Goal: Check status: Check status

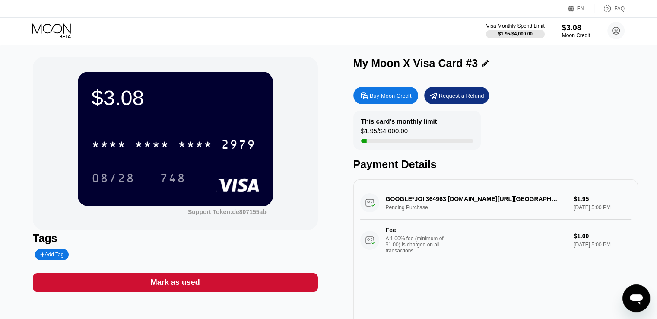
click at [52, 31] on icon at bounding box center [52, 30] width 40 height 15
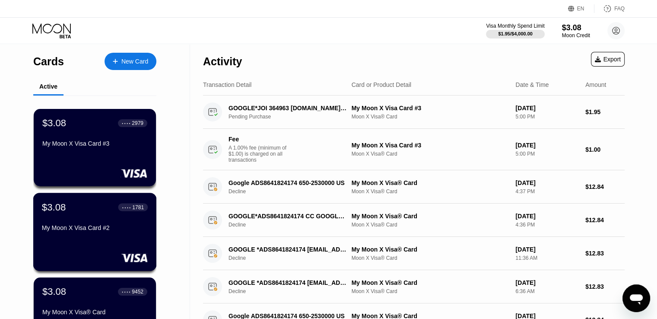
click at [88, 230] on div "My Moon X Visa Card #2" at bounding box center [95, 227] width 106 height 7
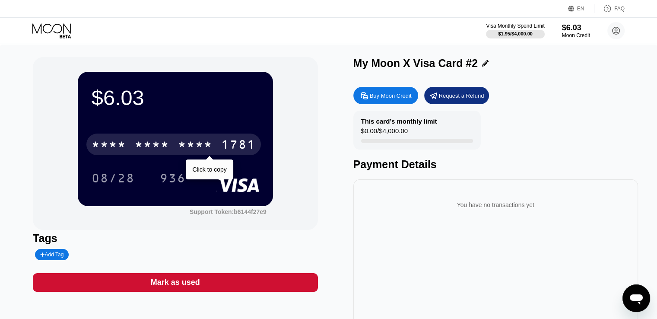
click at [211, 144] on div "* * * *" at bounding box center [195, 146] width 35 height 14
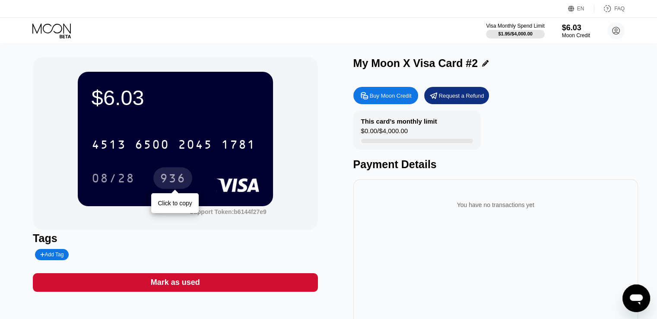
click at [175, 183] on div "936" at bounding box center [173, 179] width 26 height 14
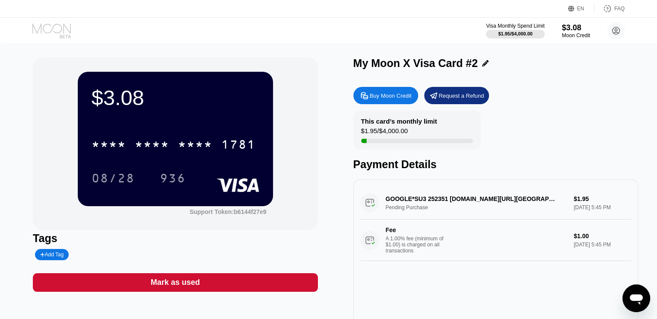
click at [54, 30] on icon at bounding box center [52, 30] width 40 height 15
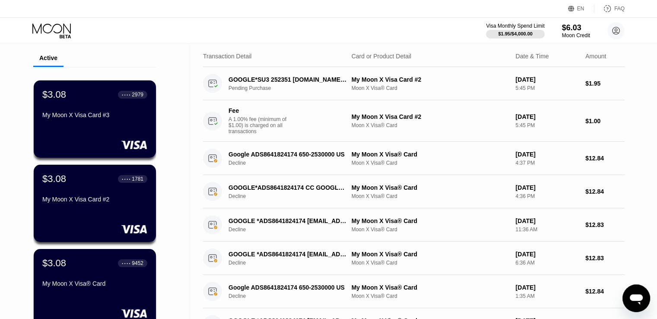
scroll to position [43, 0]
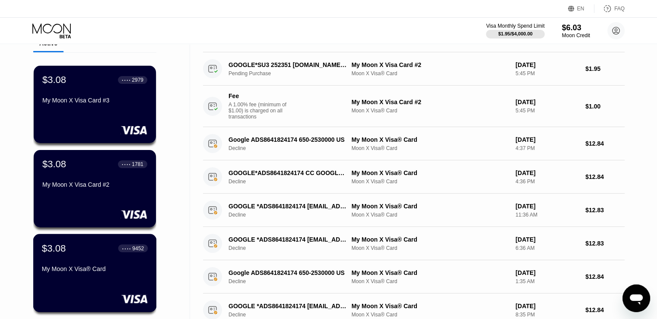
click at [102, 262] on div "$3.08 ● ● ● ● 9452 My Moon X Visa® Card" at bounding box center [95, 259] width 106 height 33
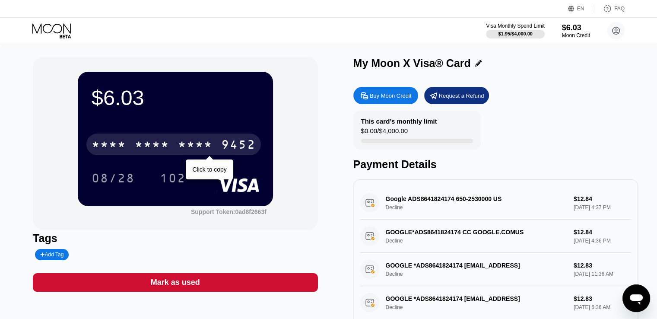
click at [231, 147] on div "9452" at bounding box center [238, 146] width 35 height 14
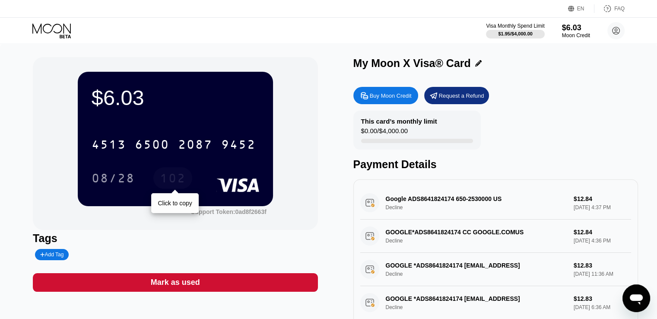
click at [182, 183] on div "102" at bounding box center [173, 179] width 26 height 14
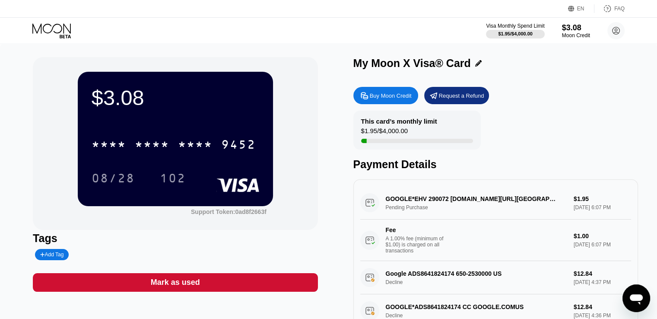
click at [54, 31] on icon at bounding box center [52, 30] width 40 height 15
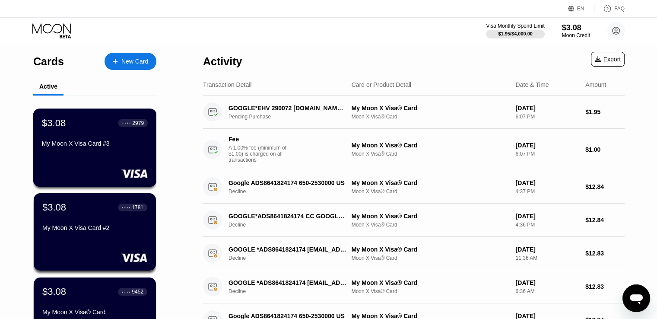
click at [92, 147] on div "My Moon X Visa Card #3" at bounding box center [95, 143] width 106 height 7
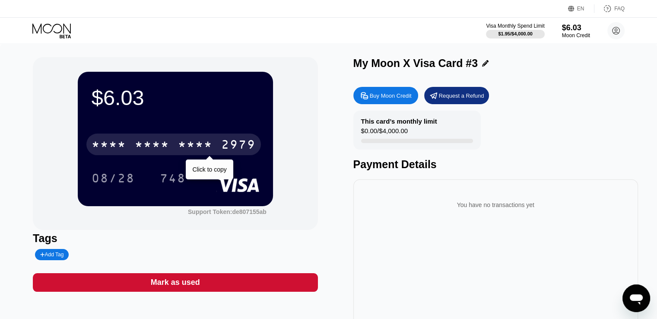
click at [233, 142] on div "2979" at bounding box center [238, 146] width 35 height 14
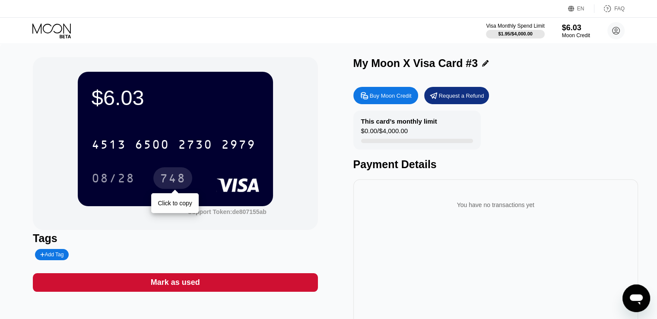
click at [169, 179] on div "748" at bounding box center [173, 179] width 26 height 14
